Goal: Navigation & Orientation: Find specific page/section

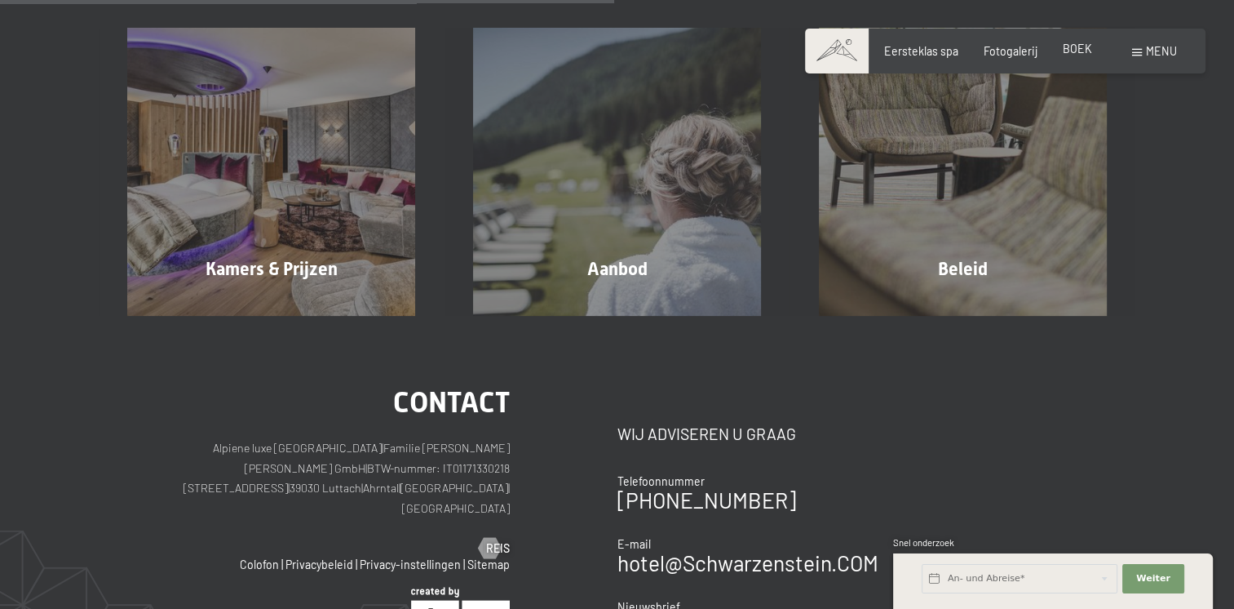
scroll to position [389, 0]
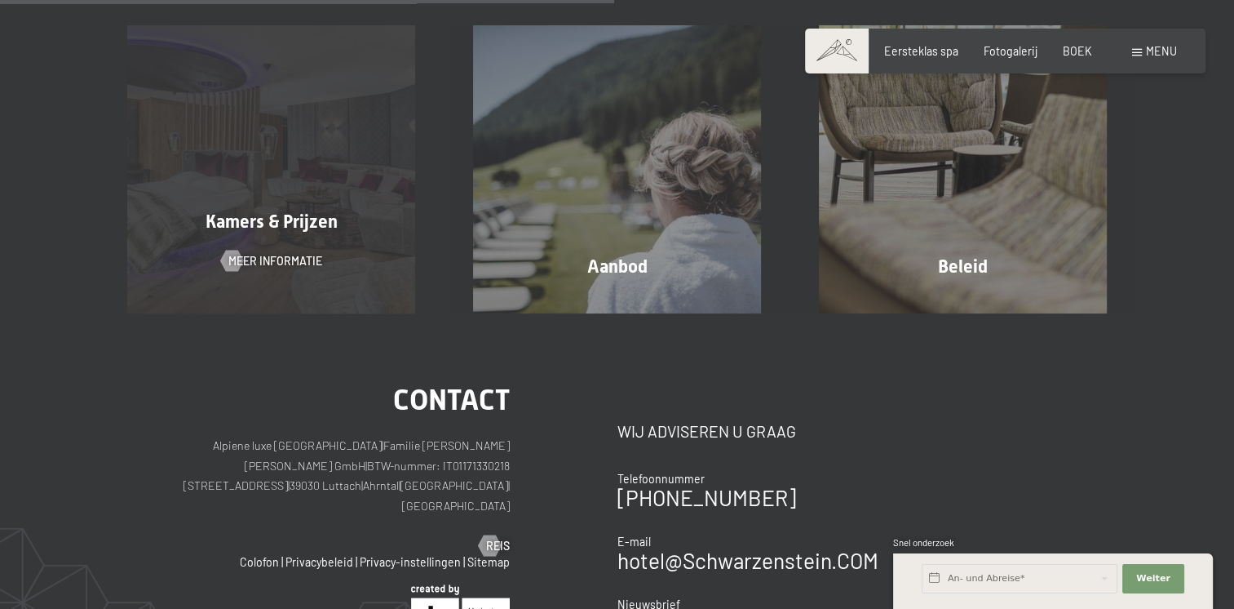
click at [312, 201] on div "Kamers & Prijzen Meer informatie" at bounding box center [272, 169] width 346 height 288
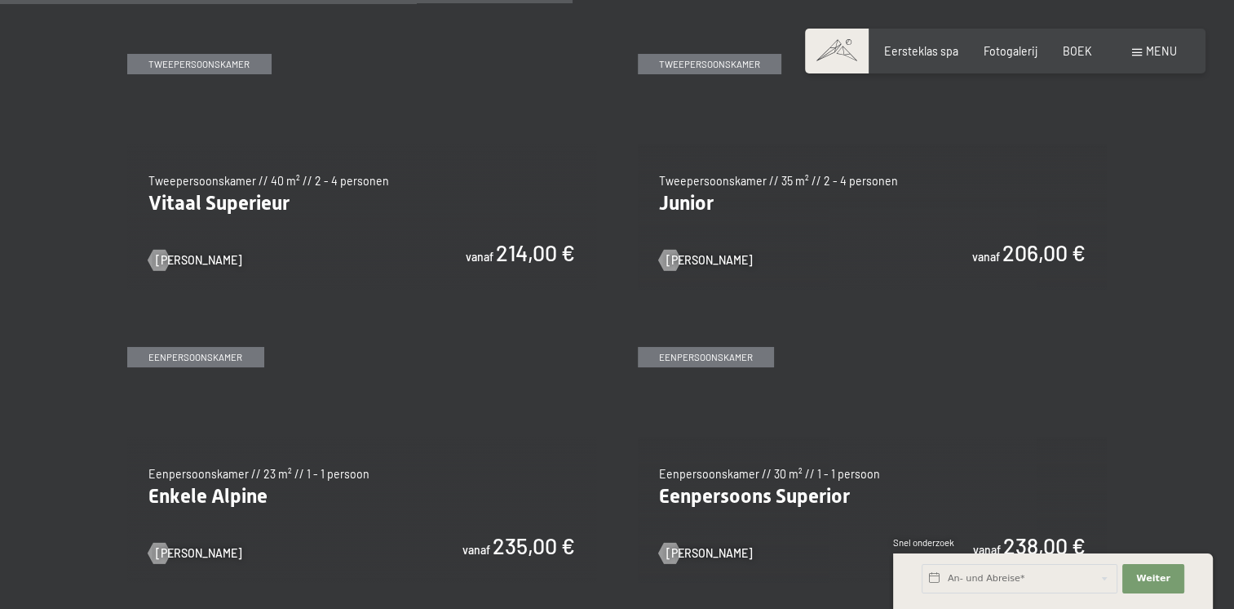
scroll to position [2088, 0]
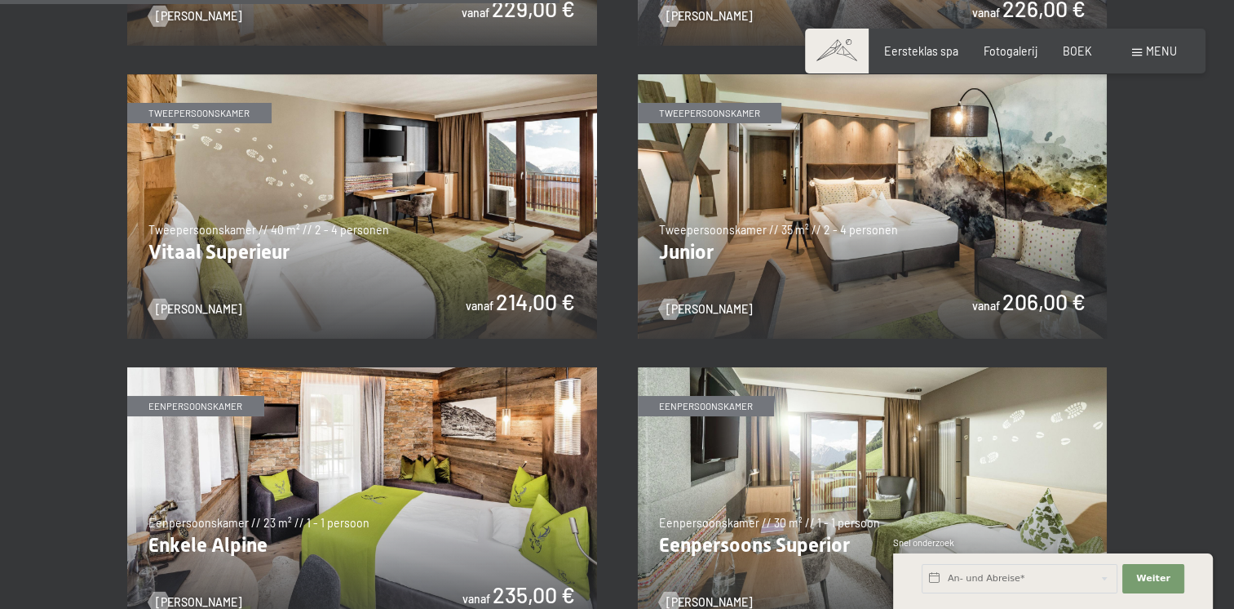
click at [772, 174] on img at bounding box center [873, 206] width 470 height 264
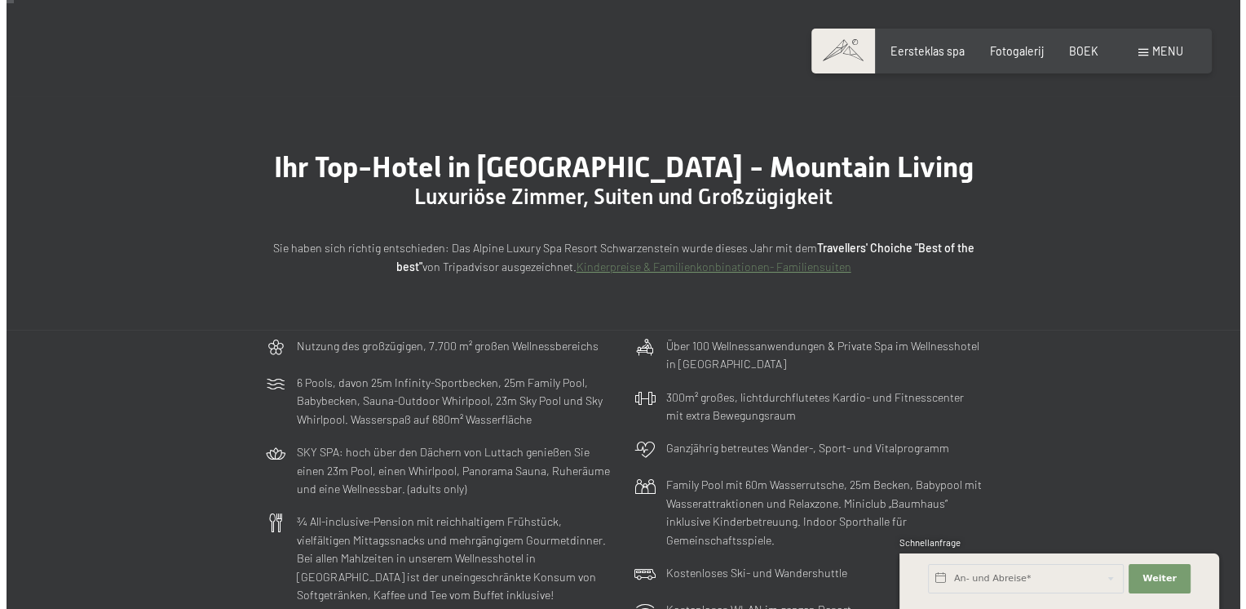
scroll to position [27, 0]
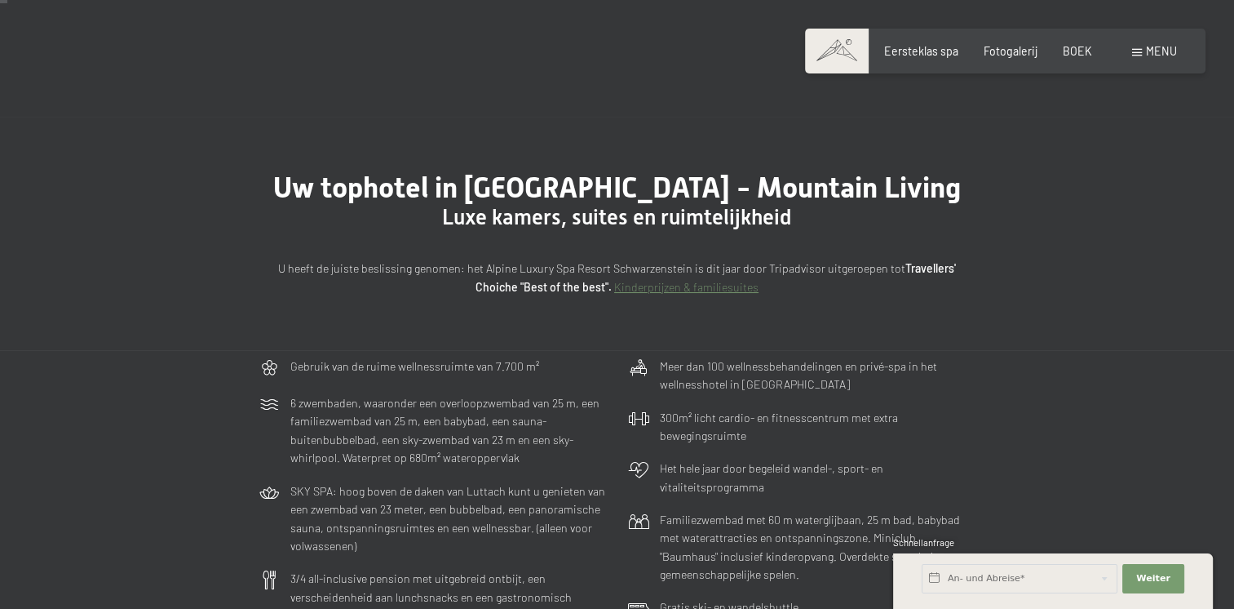
click at [1152, 51] on span "Menu" at bounding box center [1161, 51] width 31 height 14
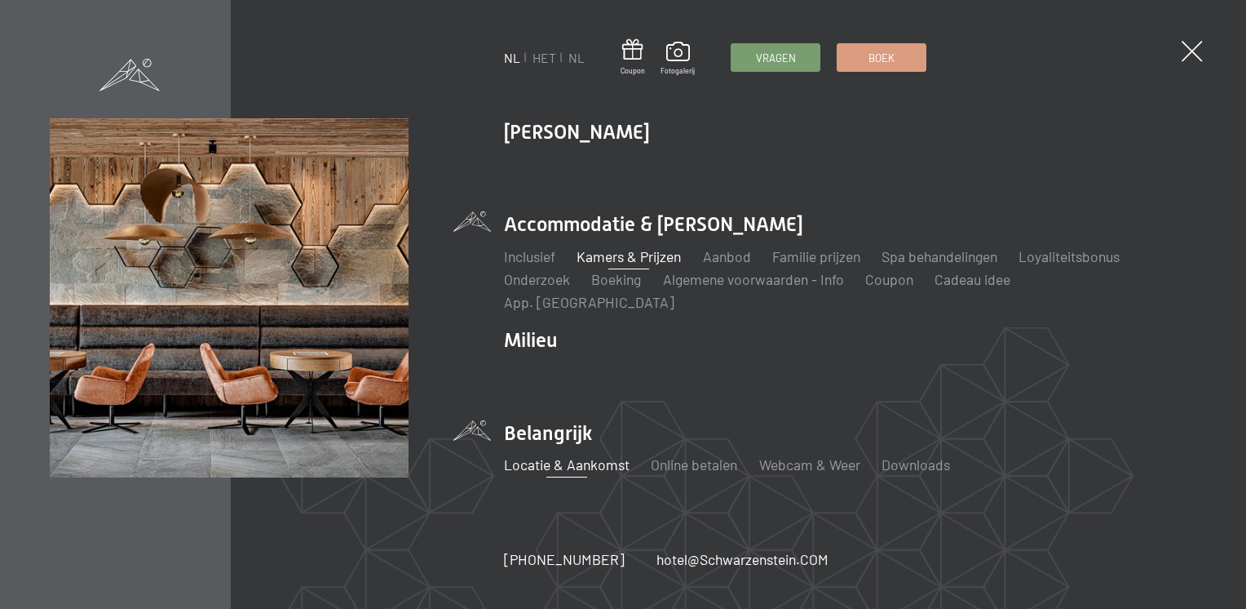
click at [556, 455] on link "Locatie & Aankomst" at bounding box center [567, 464] width 126 height 18
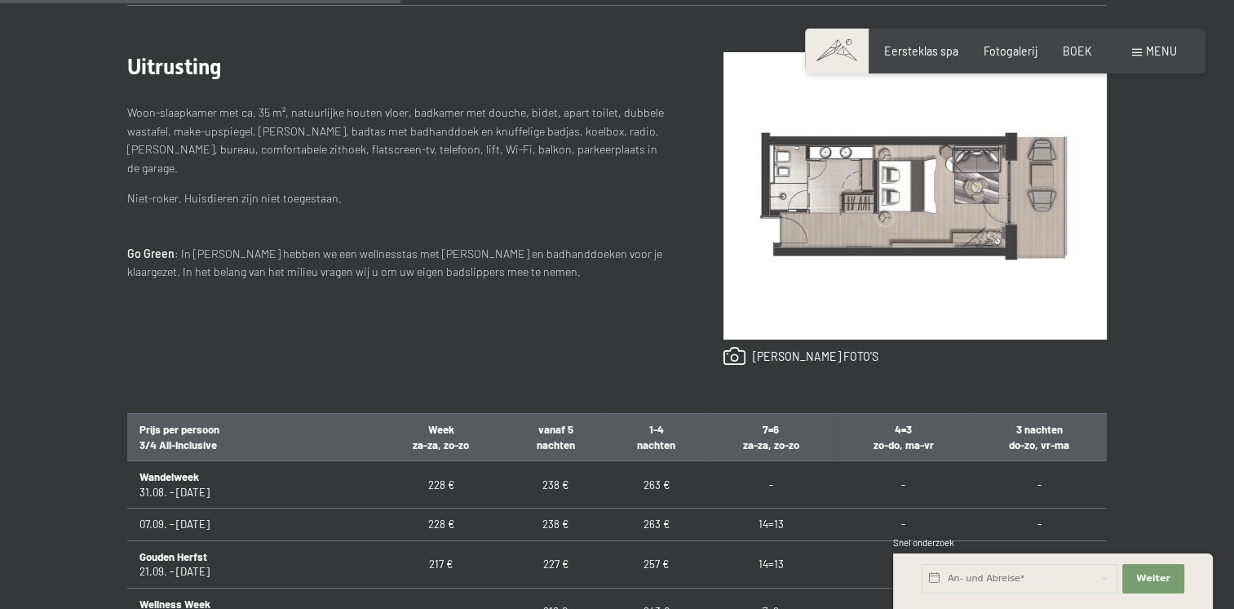
scroll to position [666, 0]
